Goal: Communication & Community: Share content

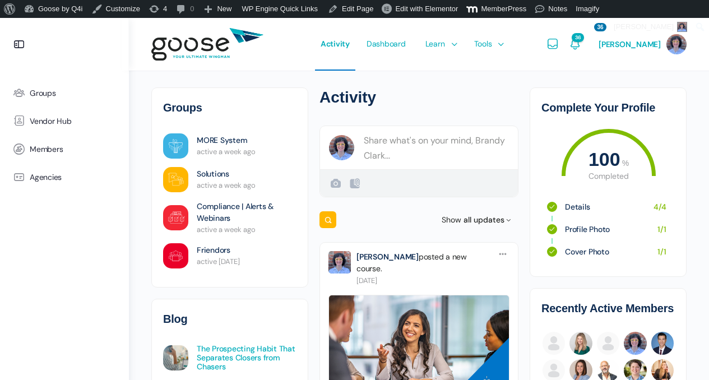
click at [218, 353] on link "The Prospecting Habit That Separates Closers from Chasers" at bounding box center [247, 357] width 100 height 27
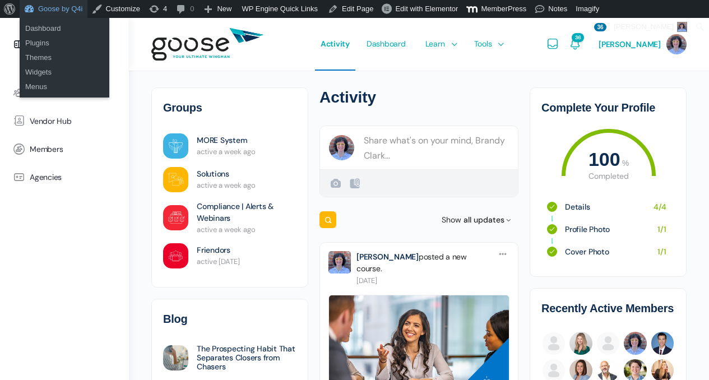
click at [56, 8] on link "Goose by Q4i" at bounding box center [54, 9] width 68 height 18
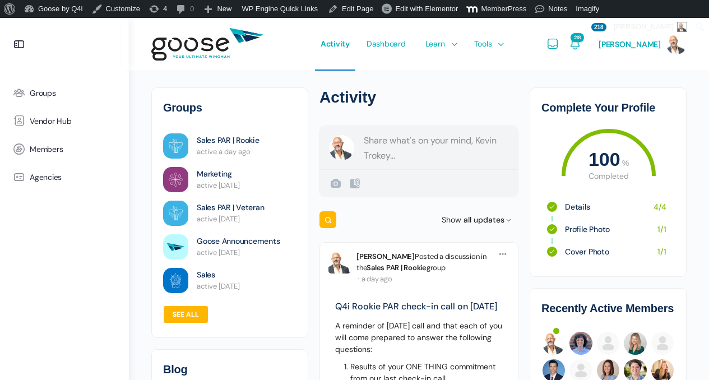
click at [380, 140] on div "Kevin Trokey Public" at bounding box center [419, 147] width 198 height 43
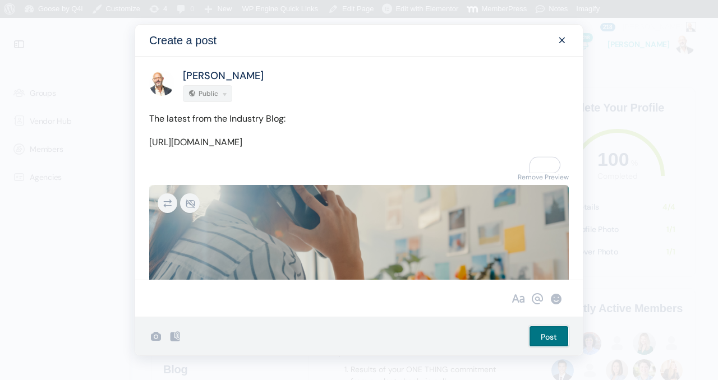
click at [536, 337] on input "Post" at bounding box center [549, 336] width 40 height 21
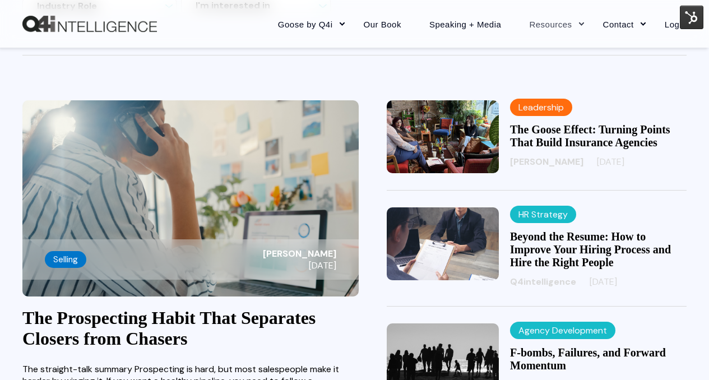
scroll to position [295, 0]
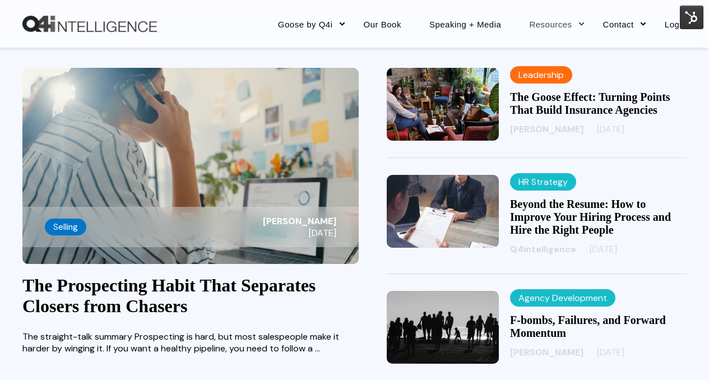
click at [191, 292] on link "The Prospecting Habit That Separates Closers from Chasers" at bounding box center [168, 295] width 293 height 41
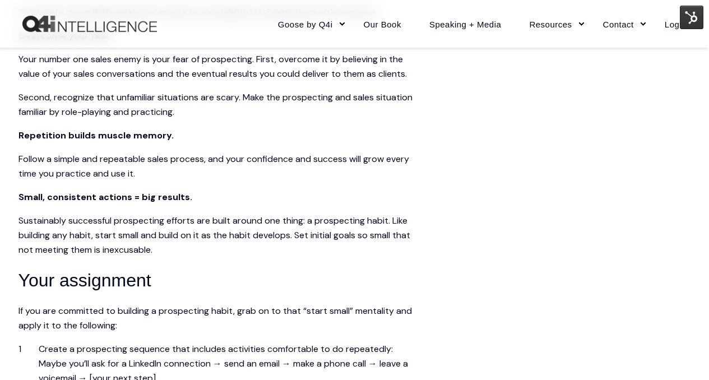
scroll to position [2207, 0]
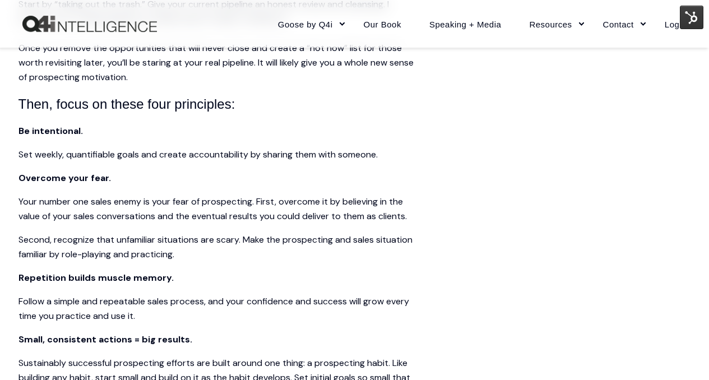
click at [697, 22] on img at bounding box center [692, 18] width 24 height 24
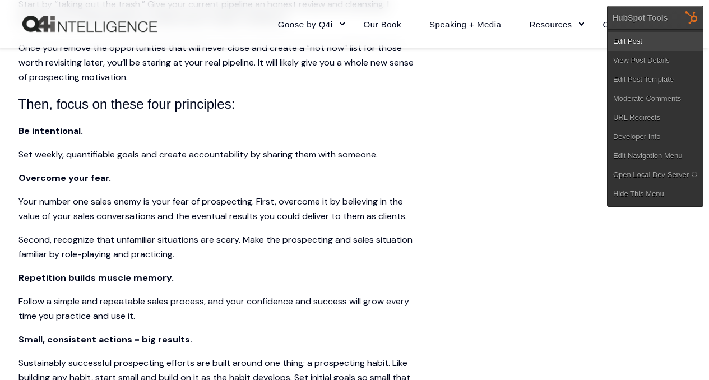
click at [668, 38] on link "Edit Post" at bounding box center [655, 41] width 95 height 19
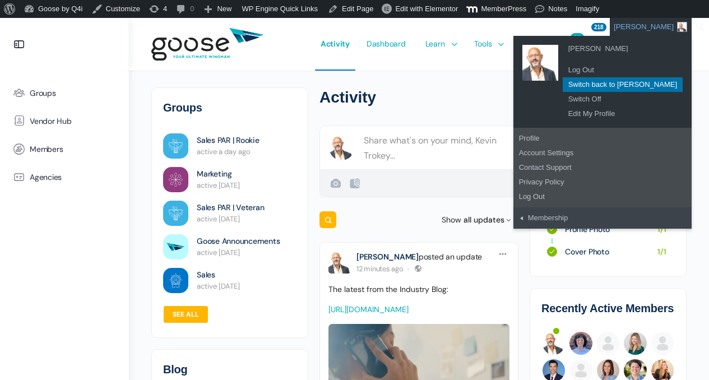
click at [634, 82] on link "Switch back to Brandy Clark" at bounding box center [623, 84] width 120 height 15
